Goal: Task Accomplishment & Management: Use online tool/utility

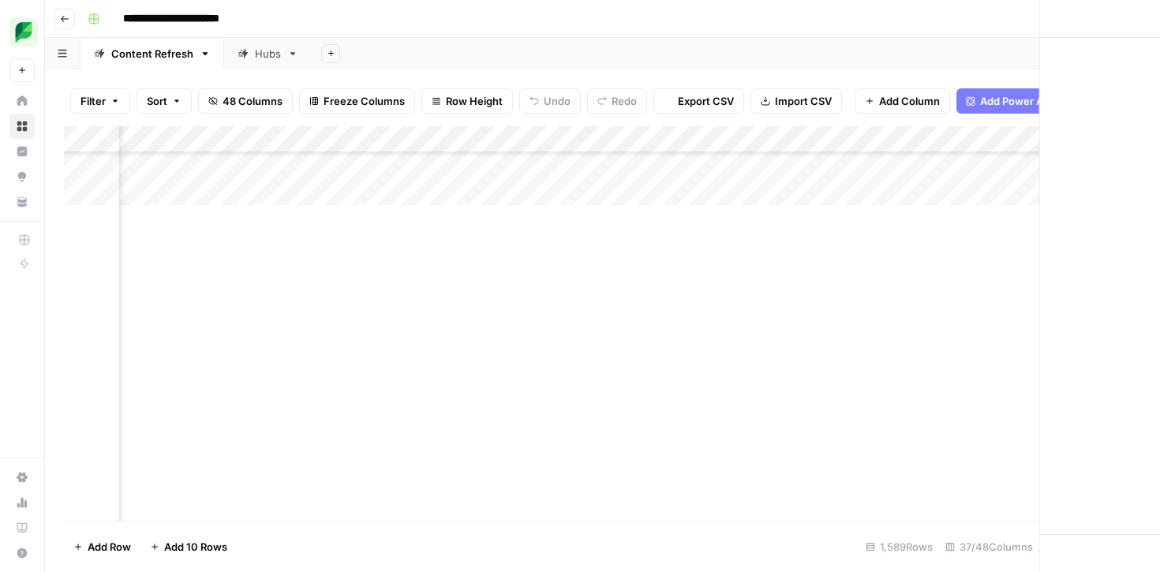
scroll to position [6442, 2053]
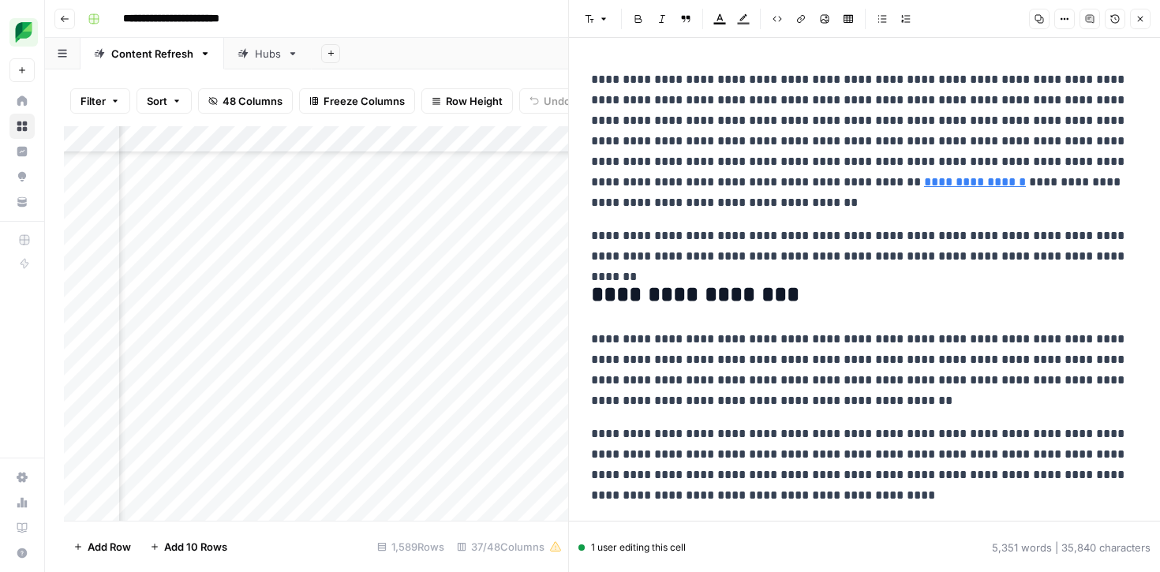
click at [1145, 22] on icon "button" at bounding box center [1140, 18] width 9 height 9
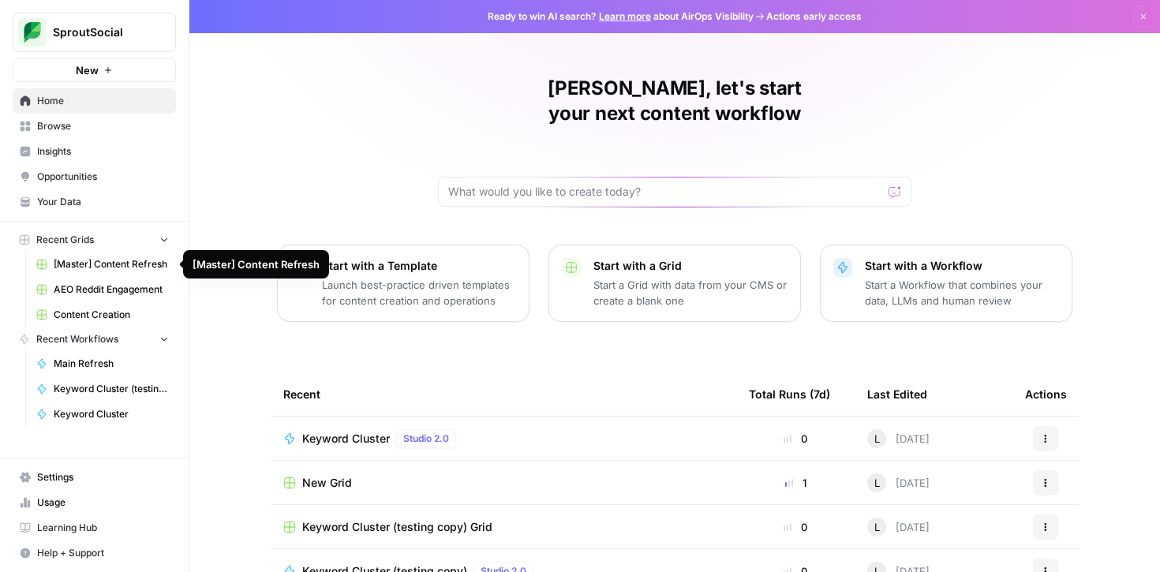
click at [122, 261] on span "[Master] Content Refresh" at bounding box center [111, 264] width 115 height 14
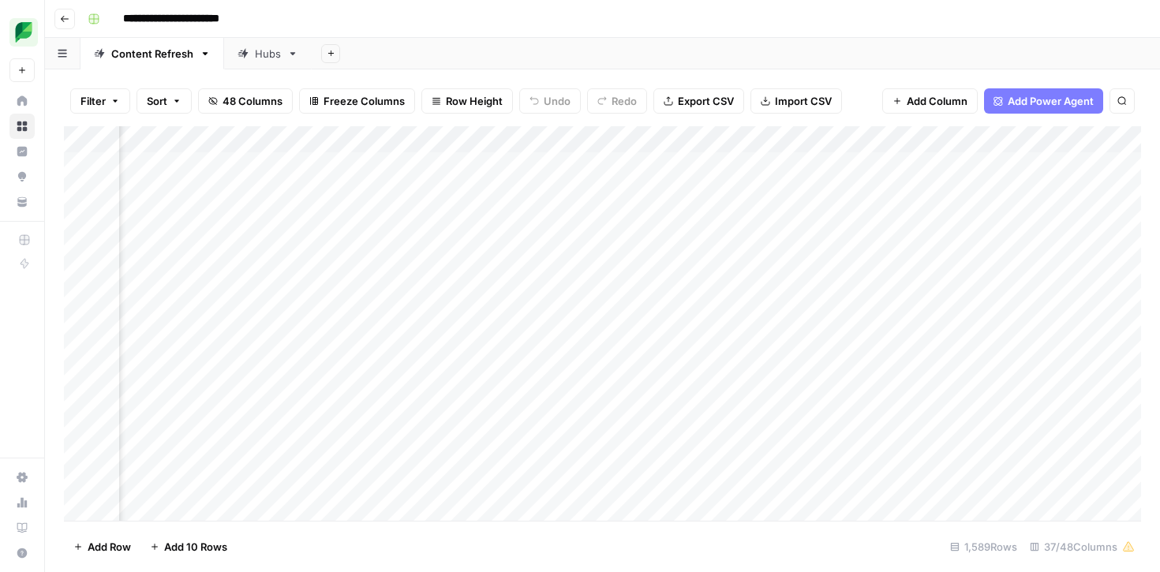
scroll to position [0, 158]
click at [1066, 141] on div "Add Column" at bounding box center [602, 323] width 1077 height 395
click at [788, 308] on span "Filter" at bounding box center [817, 308] width 138 height 16
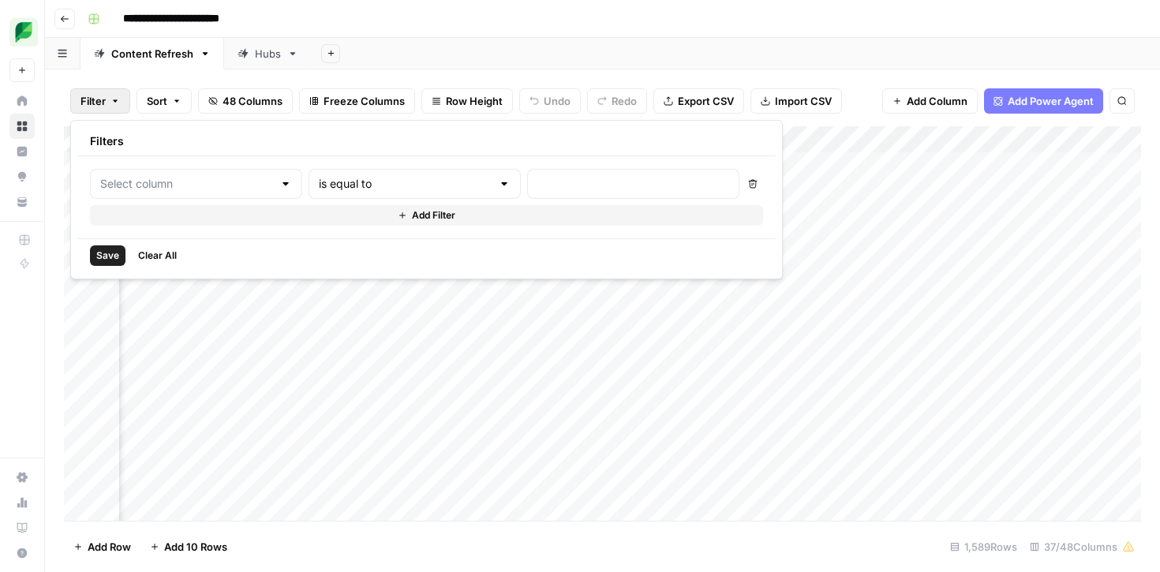
type input "Link"
click at [407, 183] on input "text" at bounding box center [431, 184] width 190 height 16
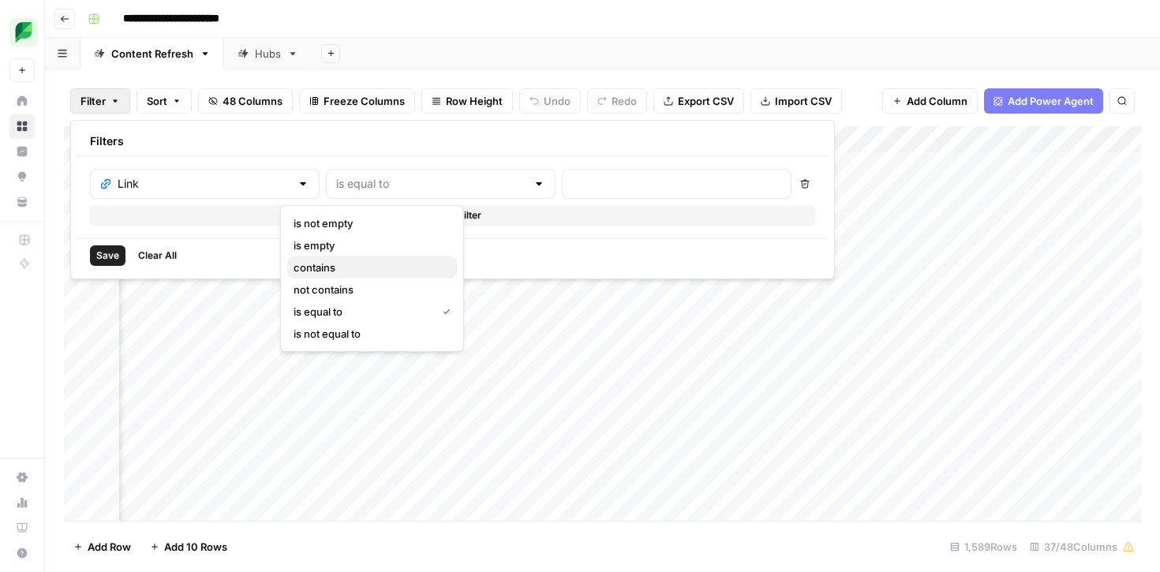
click at [361, 264] on span "contains" at bounding box center [369, 268] width 151 height 16
type input "contains"
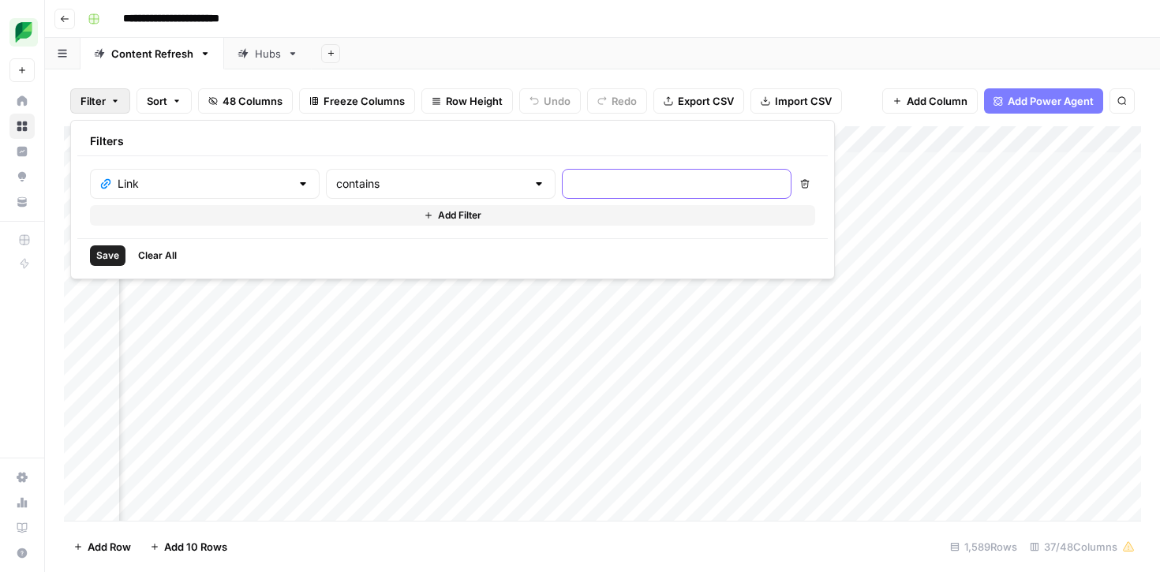
click at [572, 183] on input "text" at bounding box center [676, 184] width 209 height 16
type input "chatbot-marketing"
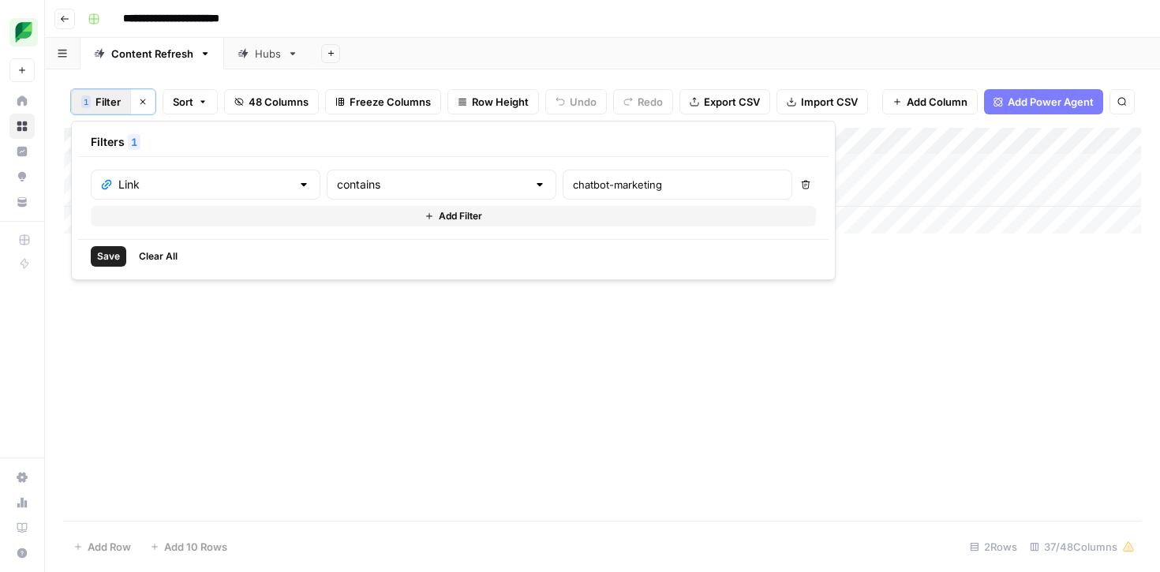
click at [893, 319] on div "Add Column" at bounding box center [602, 324] width 1077 height 393
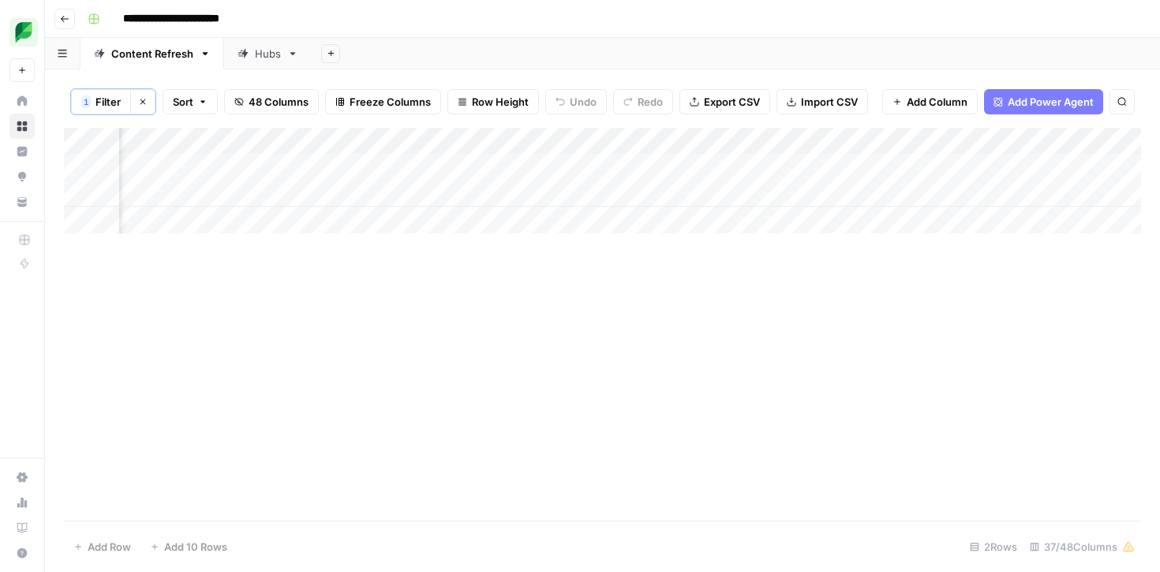
scroll to position [0, 1788]
click at [853, 170] on div "Add Column" at bounding box center [602, 181] width 1077 height 106
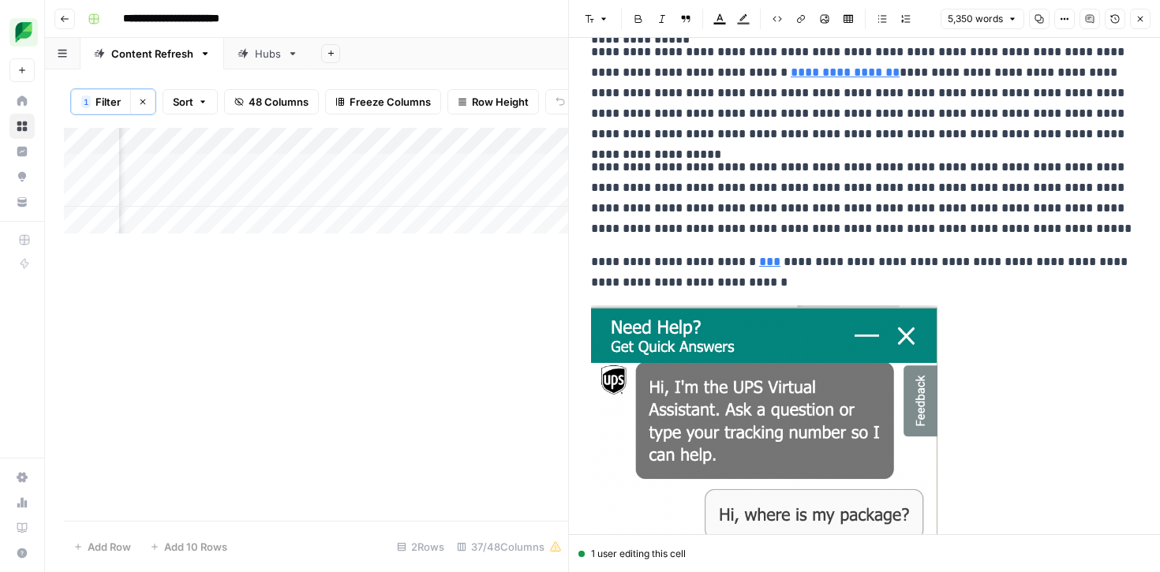
scroll to position [2508, 0]
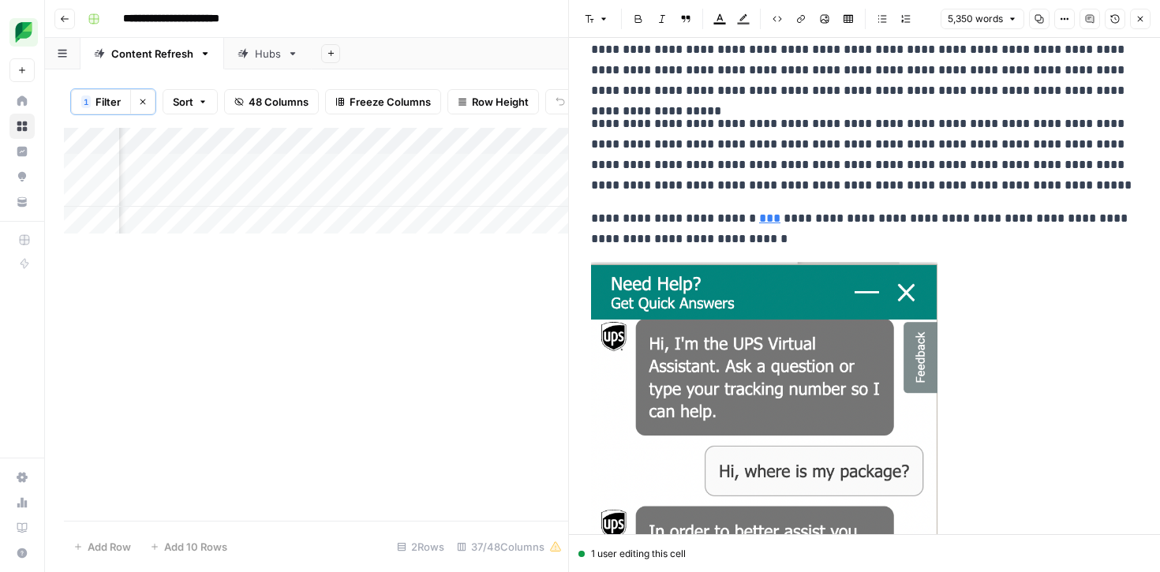
click at [1143, 22] on icon "button" at bounding box center [1140, 18] width 9 height 9
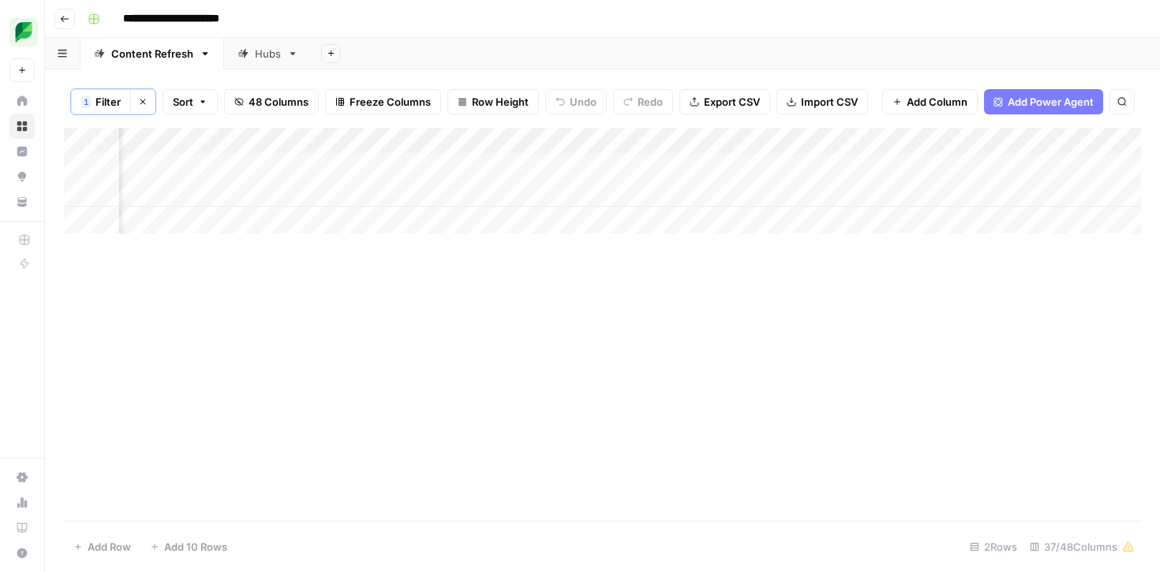
scroll to position [0, 2499]
click at [941, 166] on div "Add Column" at bounding box center [602, 181] width 1077 height 106
click at [658, 324] on div "Add Column" at bounding box center [602, 324] width 1077 height 393
click at [744, 398] on div "Add Column" at bounding box center [602, 324] width 1077 height 393
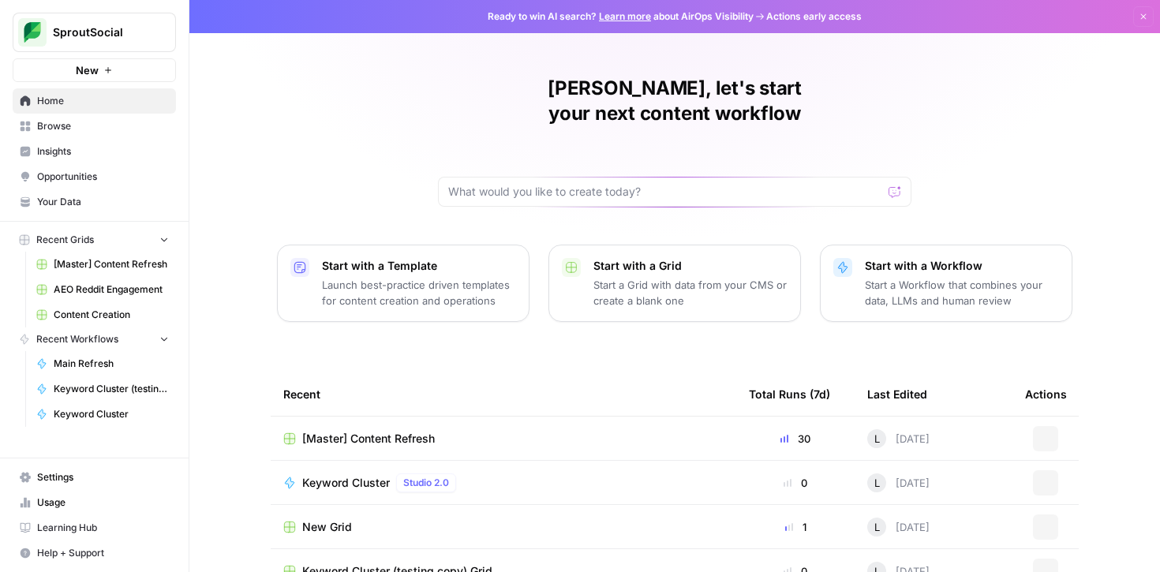
click at [122, 257] on span "[Master] Content Refresh" at bounding box center [111, 264] width 115 height 14
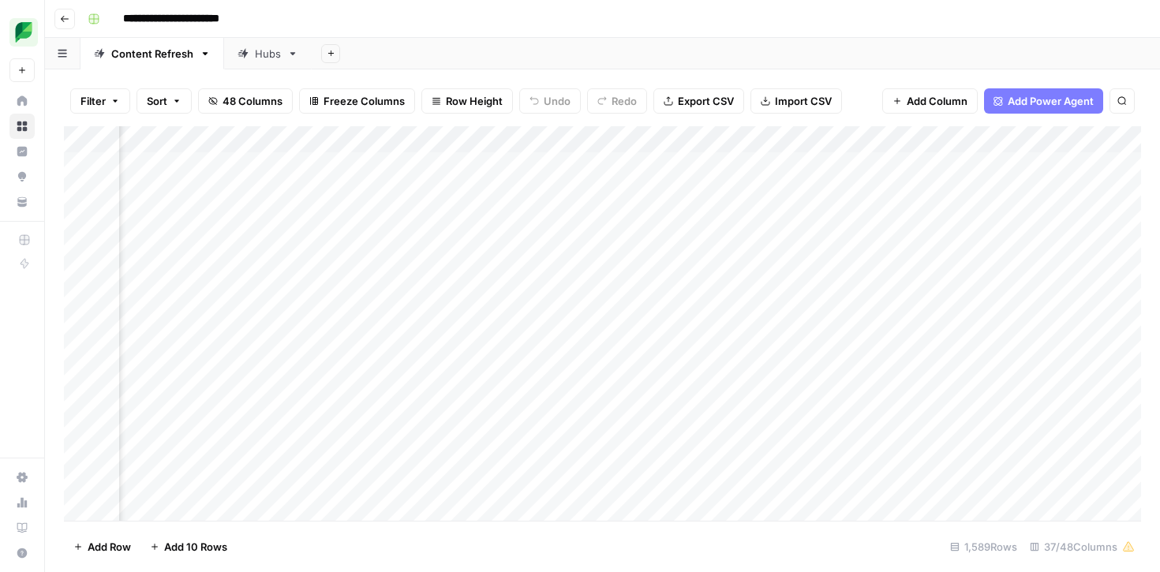
scroll to position [0, 218]
click at [1010, 140] on div "Add Column" at bounding box center [602, 323] width 1077 height 395
click at [718, 308] on span "Filter" at bounding box center [757, 308] width 138 height 16
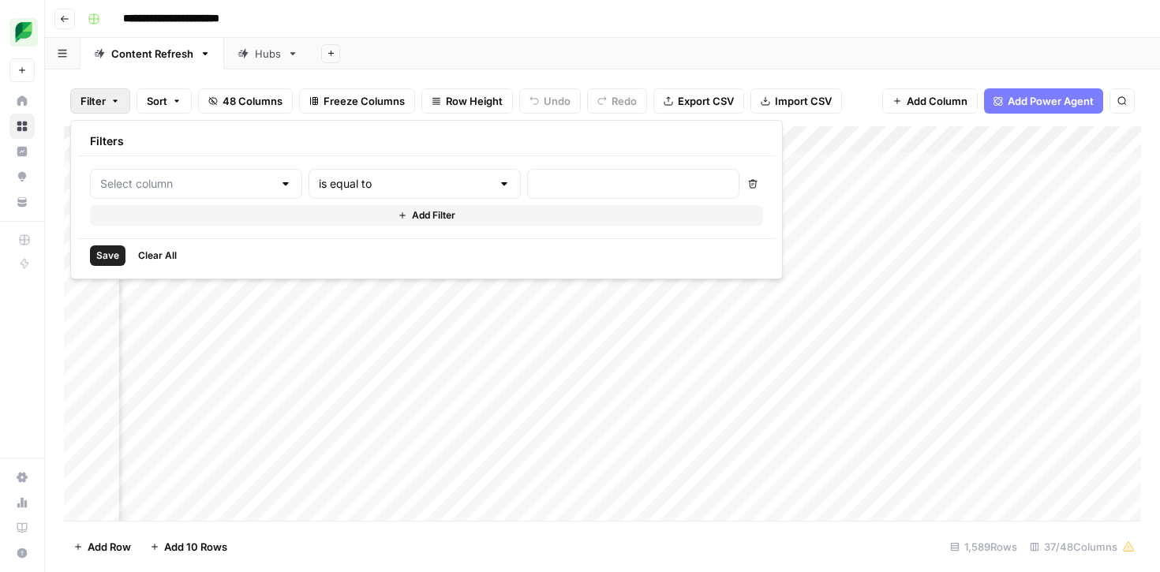
type input "Link"
click at [533, 185] on div at bounding box center [539, 184] width 13 height 16
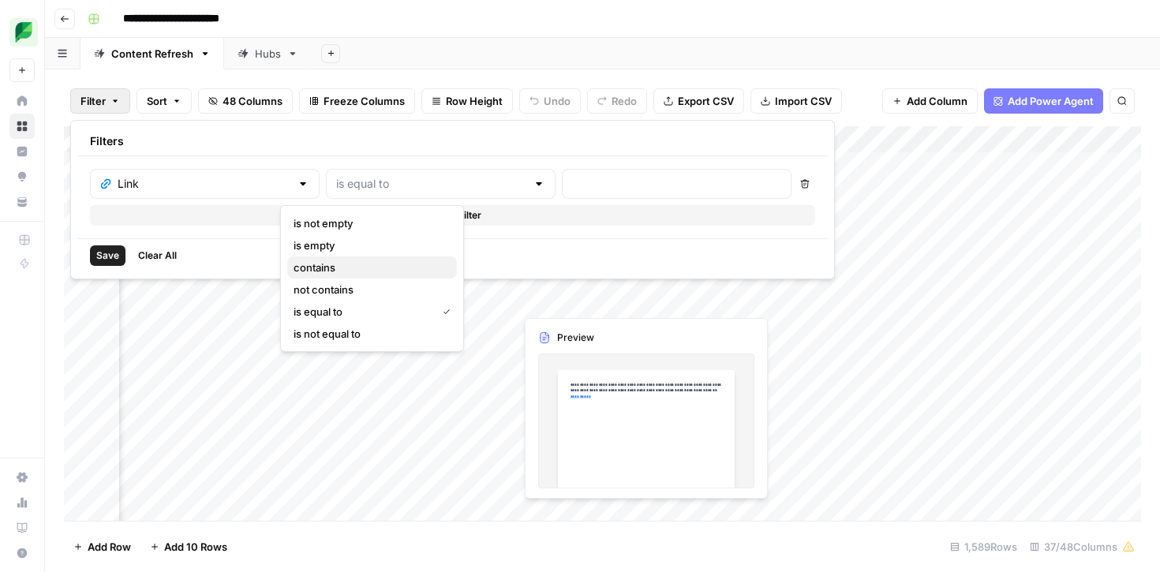
click at [369, 265] on span "contains" at bounding box center [369, 268] width 151 height 16
type input "contains"
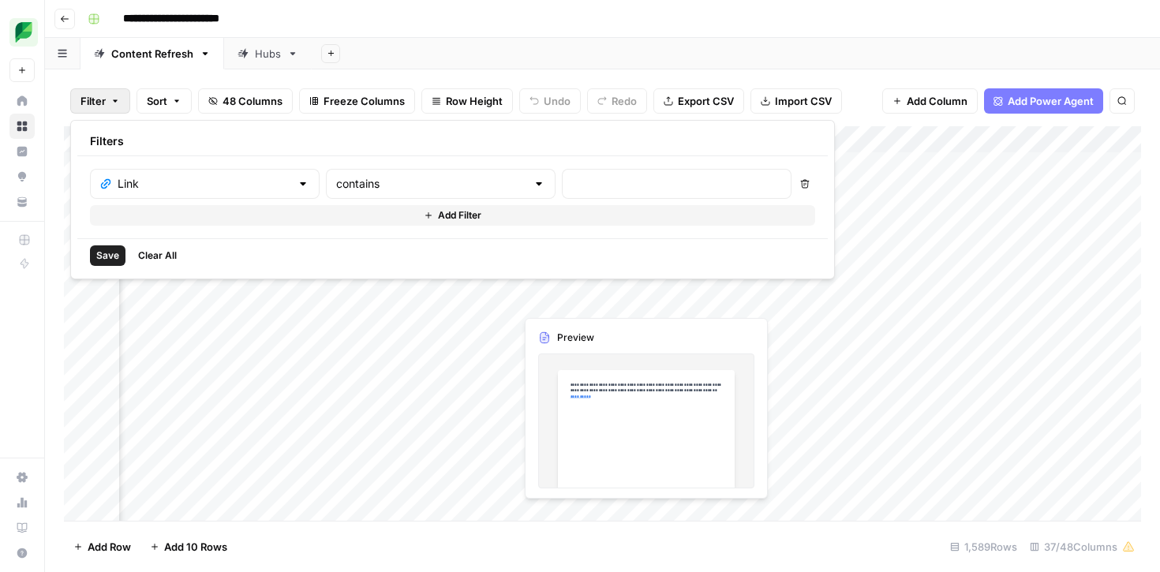
click at [562, 197] on div at bounding box center [677, 184] width 230 height 30
type input "chatbot-marketing"
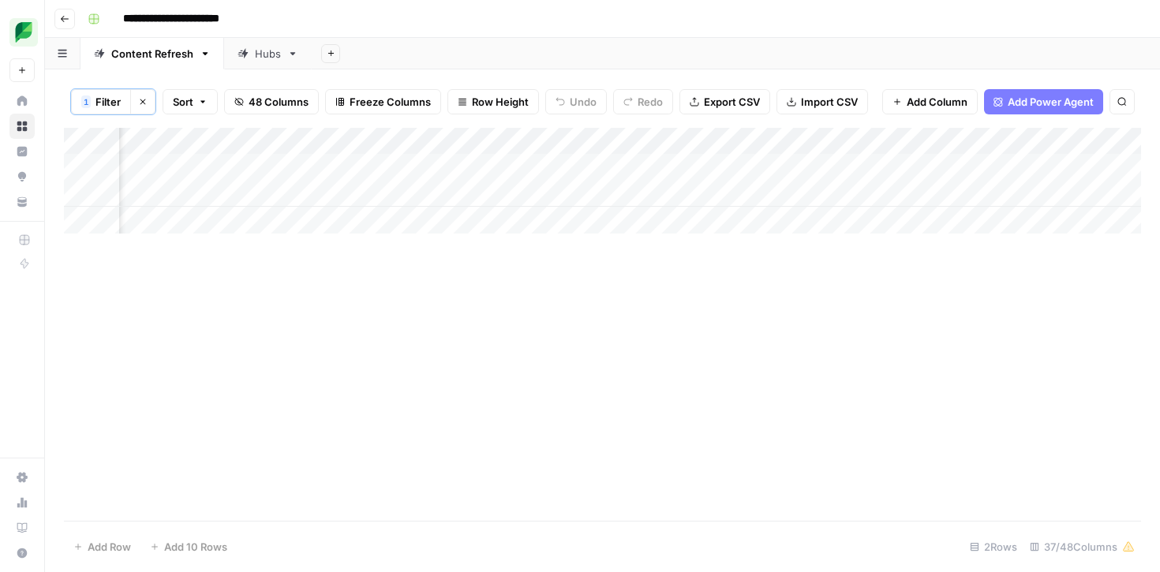
click at [935, 377] on div "Add Column" at bounding box center [602, 324] width 1077 height 393
